Goal: Task Accomplishment & Management: Complete application form

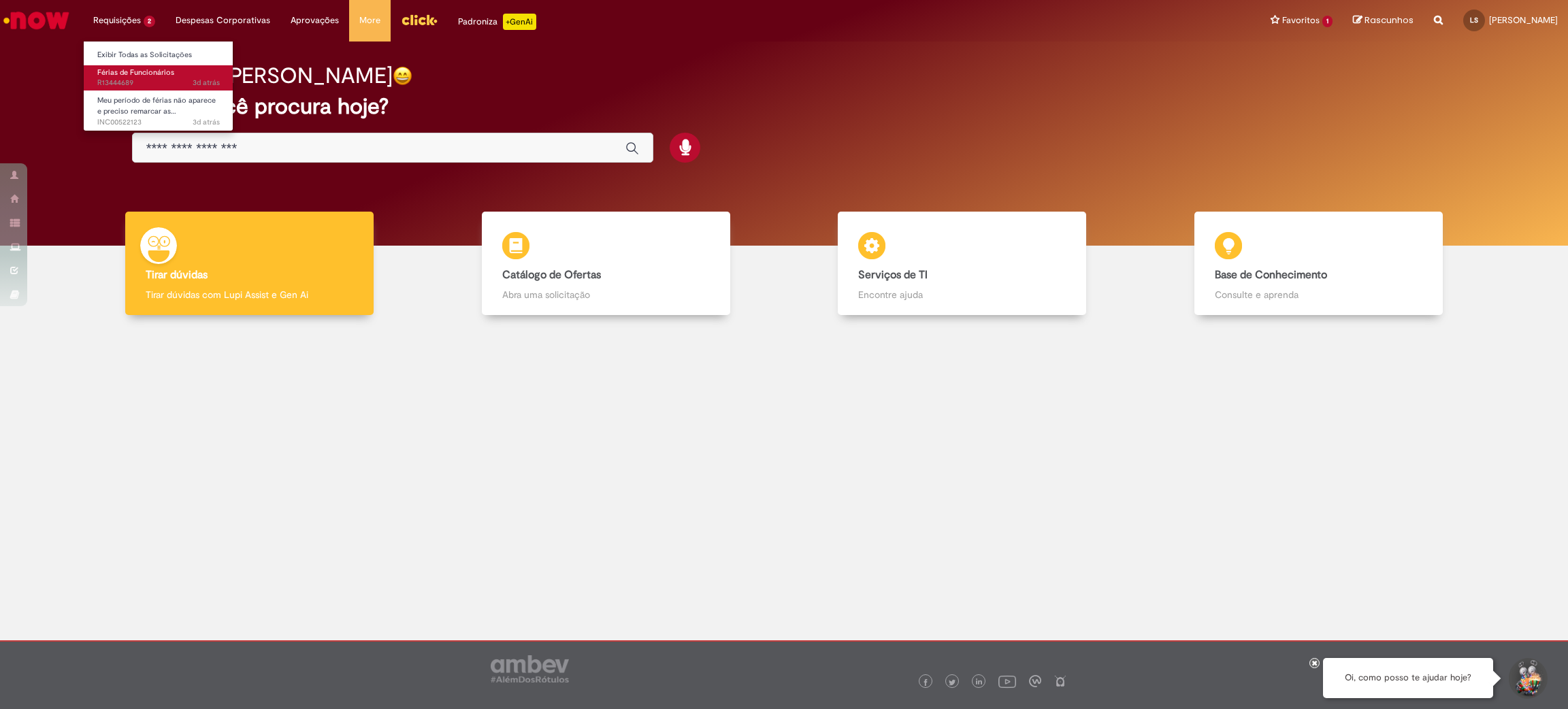
click at [134, 70] on span "Férias de Funcionários" at bounding box center [136, 72] width 77 height 10
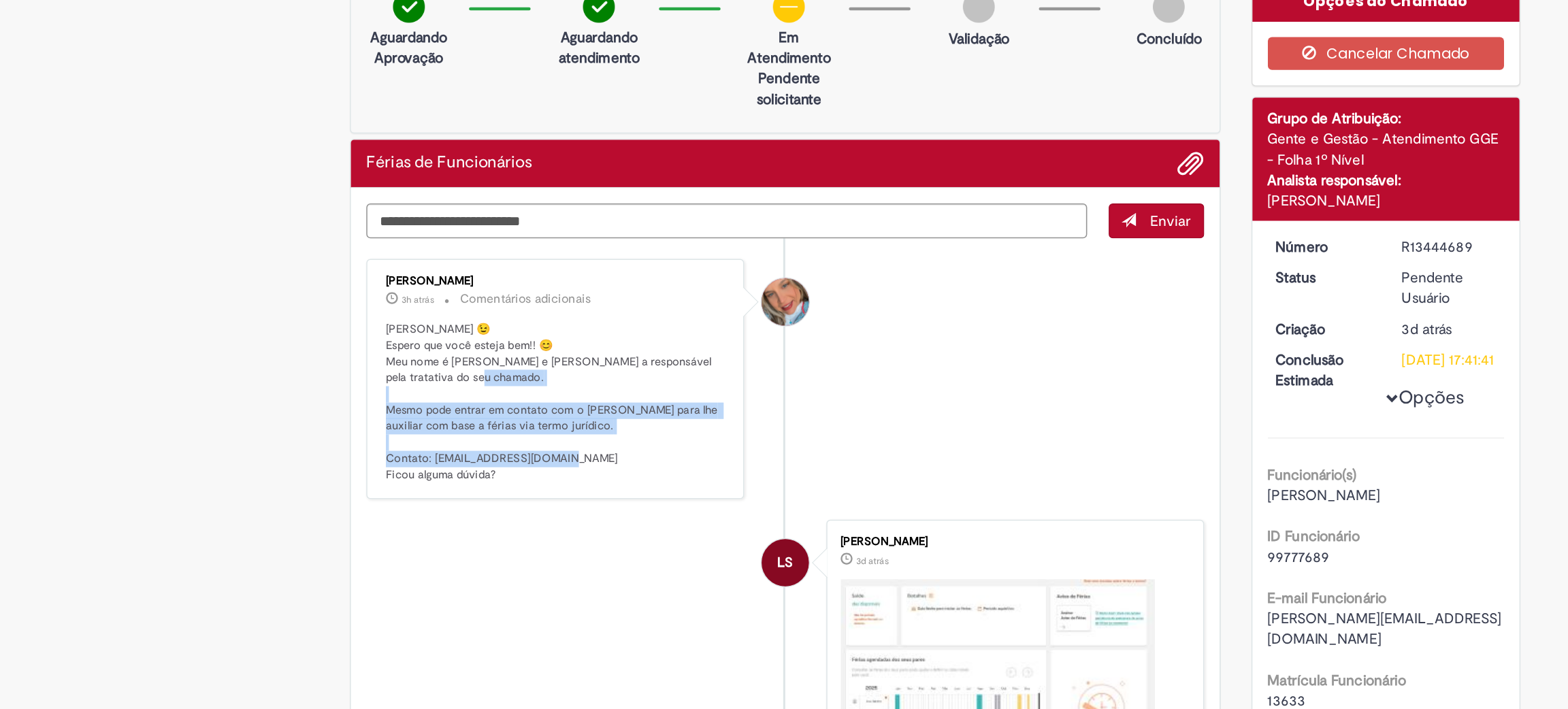
drag, startPoint x: 506, startPoint y: 395, endPoint x: 412, endPoint y: 351, distance: 103.8
click at [420, 351] on p "[PERSON_NAME] 😉 Espero que você esteja bem!! 😊 Meu nome é [PERSON_NAME] e [PERS…" at bounding box center [533, 348] width 227 height 107
click at [563, 385] on p "[PERSON_NAME] 😉 Espero que você esteja bem!! 😊 Meu nome é [PERSON_NAME] e [PERS…" at bounding box center [533, 348] width 227 height 107
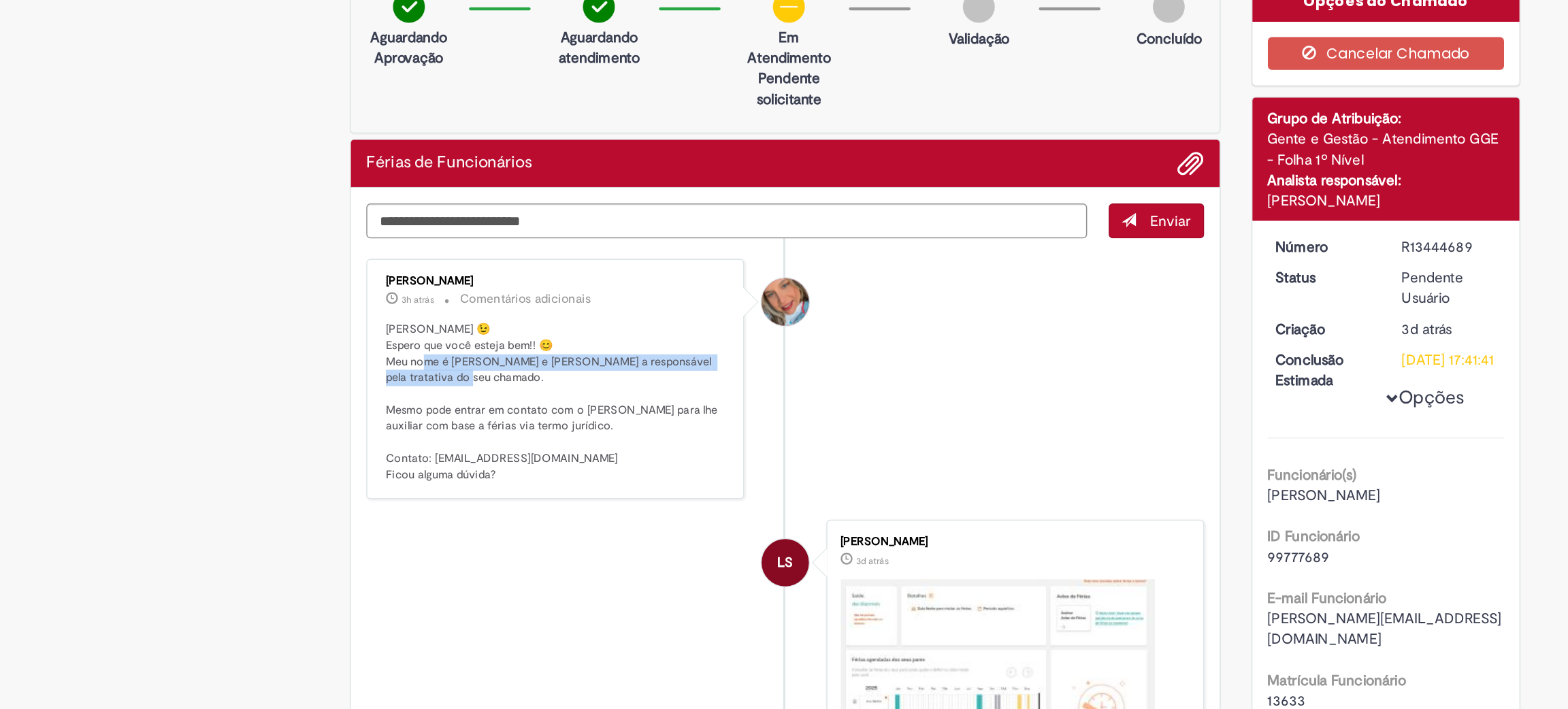
drag, startPoint x: 441, startPoint y: 319, endPoint x: 516, endPoint y: 332, distance: 76.1
click at [516, 332] on p "[PERSON_NAME] 😉 Espero que você esteja bem!! 😊 Meu nome é [PERSON_NAME] e [PERS…" at bounding box center [533, 348] width 227 height 107
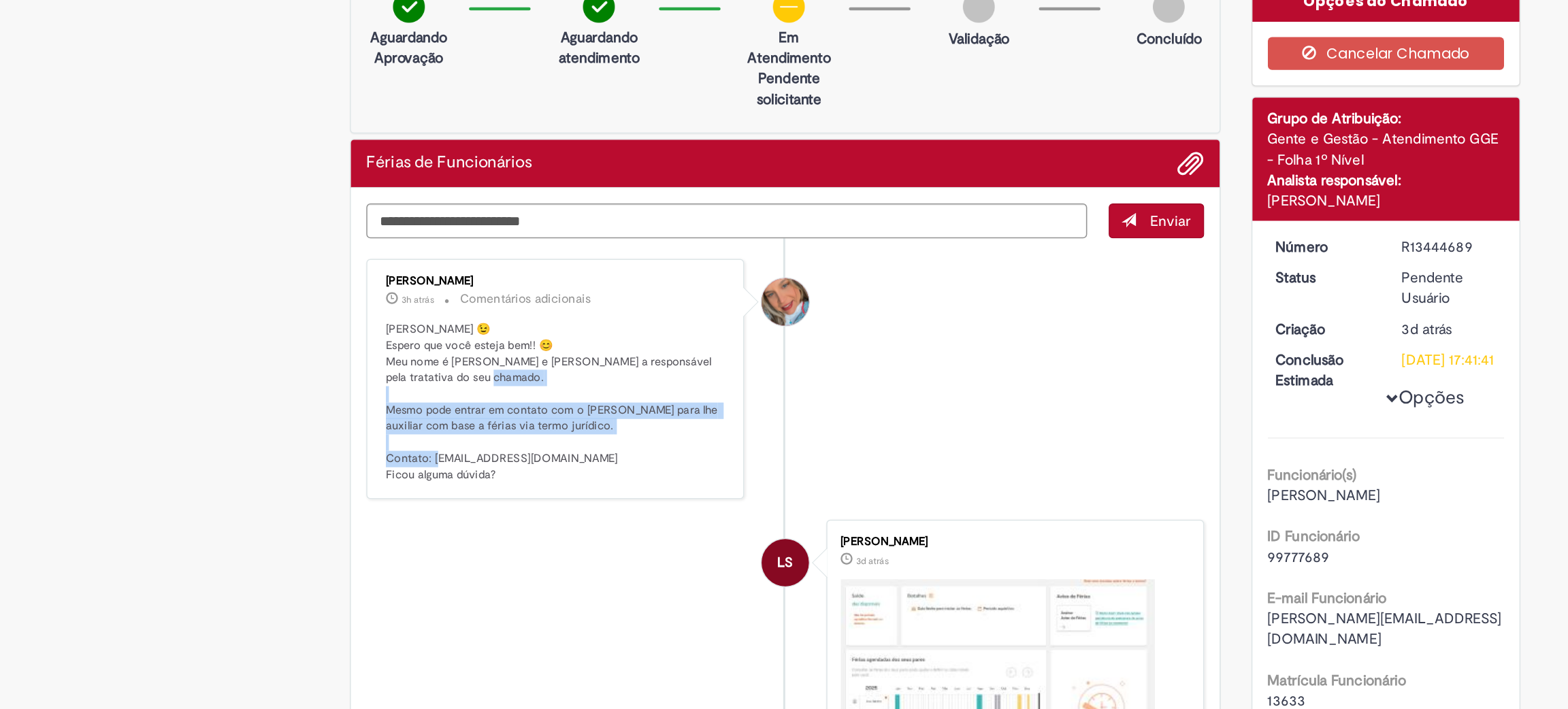
drag, startPoint x: 424, startPoint y: 351, endPoint x: 537, endPoint y: 390, distance: 119.5
click at [537, 390] on p "[PERSON_NAME] 😉 Espero que você esteja bem!! 😊 Meu nome é [PERSON_NAME] e [PERS…" at bounding box center [533, 348] width 227 height 107
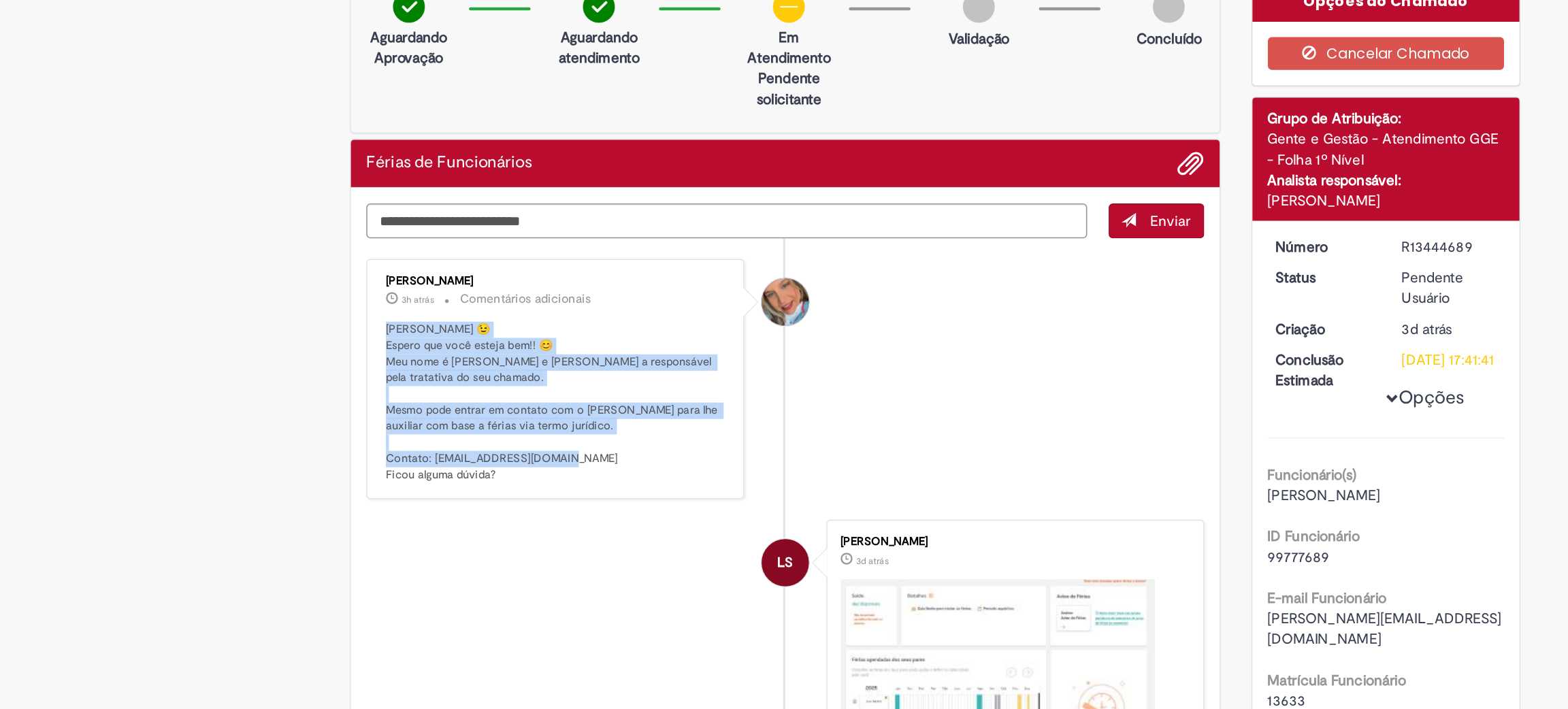
drag, startPoint x: 534, startPoint y: 398, endPoint x: 408, endPoint y: 293, distance: 164.0
click at [411, 293] on div "[PERSON_NAME] 3h atrás 3 horas atrás Comentários adicionais Olá [PERSON_NAME] 😉…" at bounding box center [531, 332] width 242 height 151
copy p "[PERSON_NAME] 😉 Espero que você esteja bem!! 😊 Meu nome é [PERSON_NAME] e [PERS…"
